Goal: Information Seeking & Learning: Check status

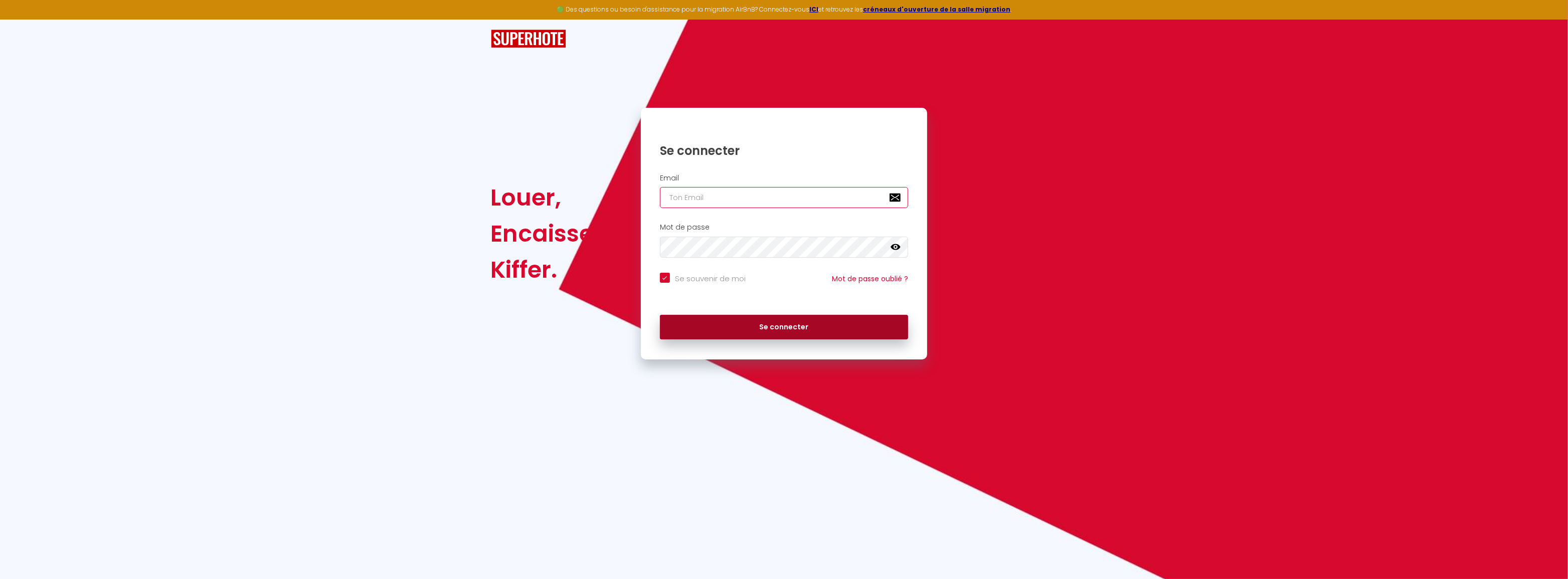
type input "[PERSON_NAME][EMAIL_ADDRESS][DOMAIN_NAME]"
click at [845, 332] on button "Se connecter" at bounding box center [784, 327] width 249 height 25
checkbox input "true"
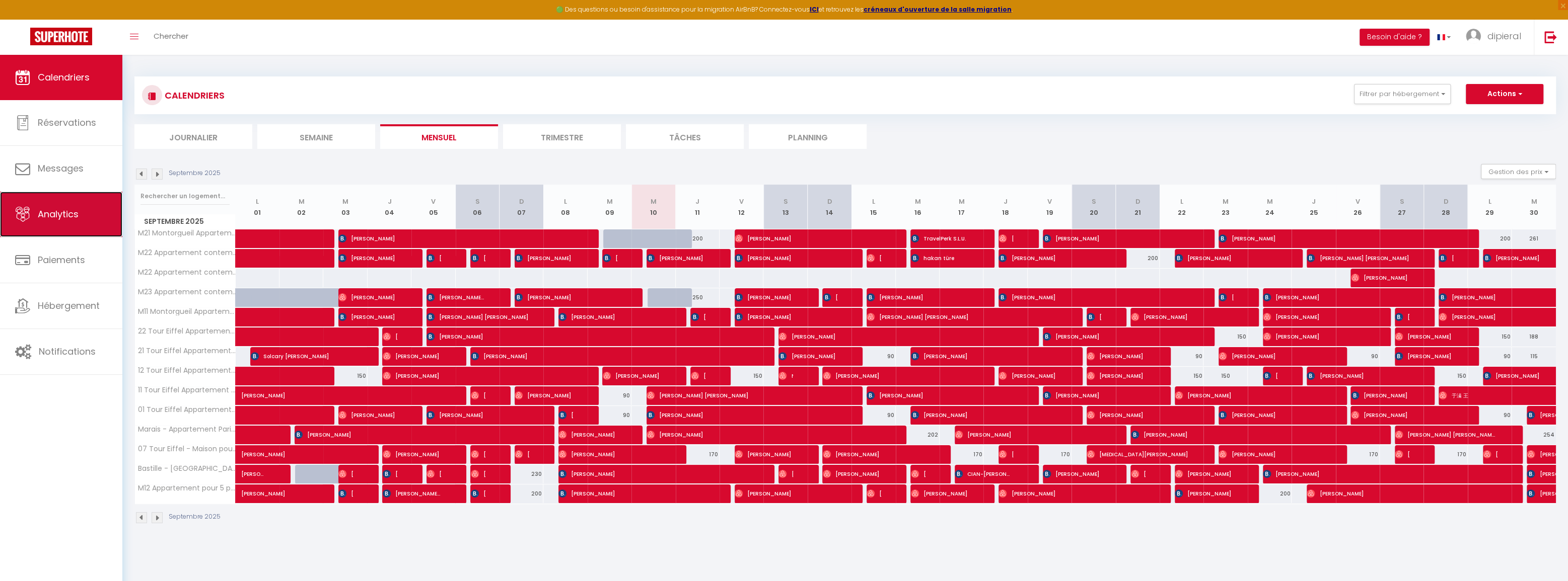
click at [15, 209] on icon at bounding box center [23, 215] width 15 height 15
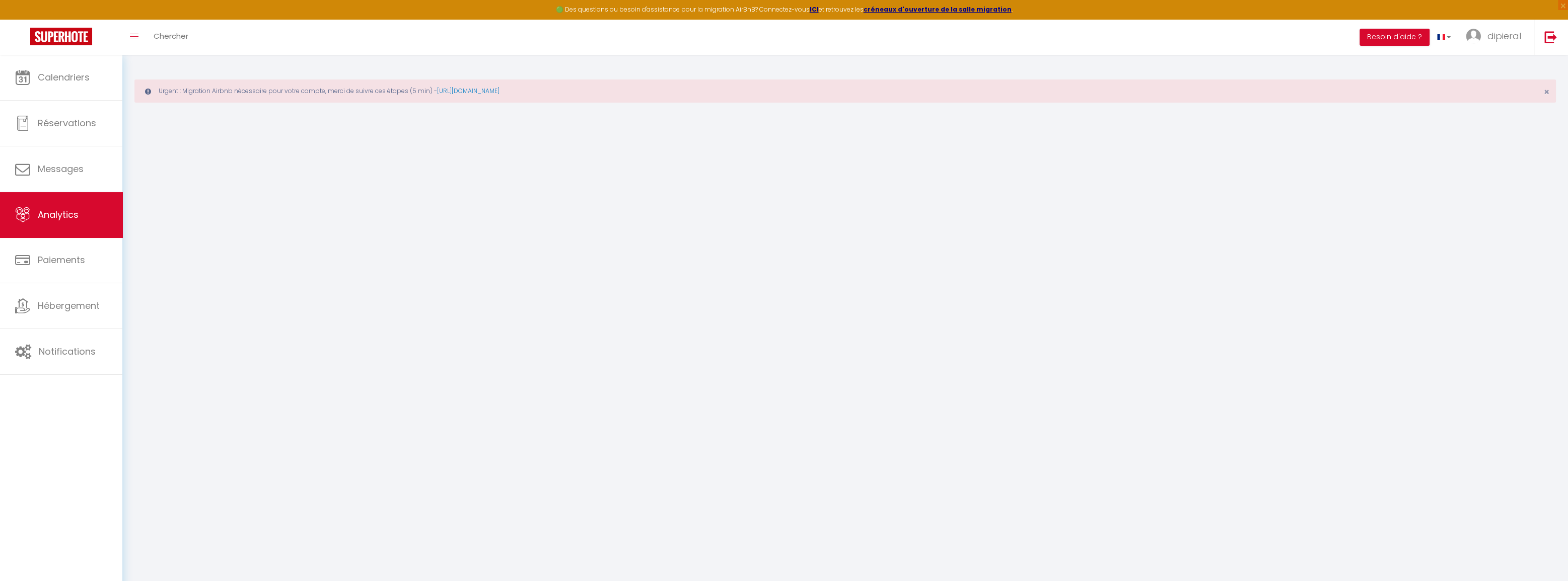
select select "2025"
select select "9"
